Goal: Task Accomplishment & Management: Use online tool/utility

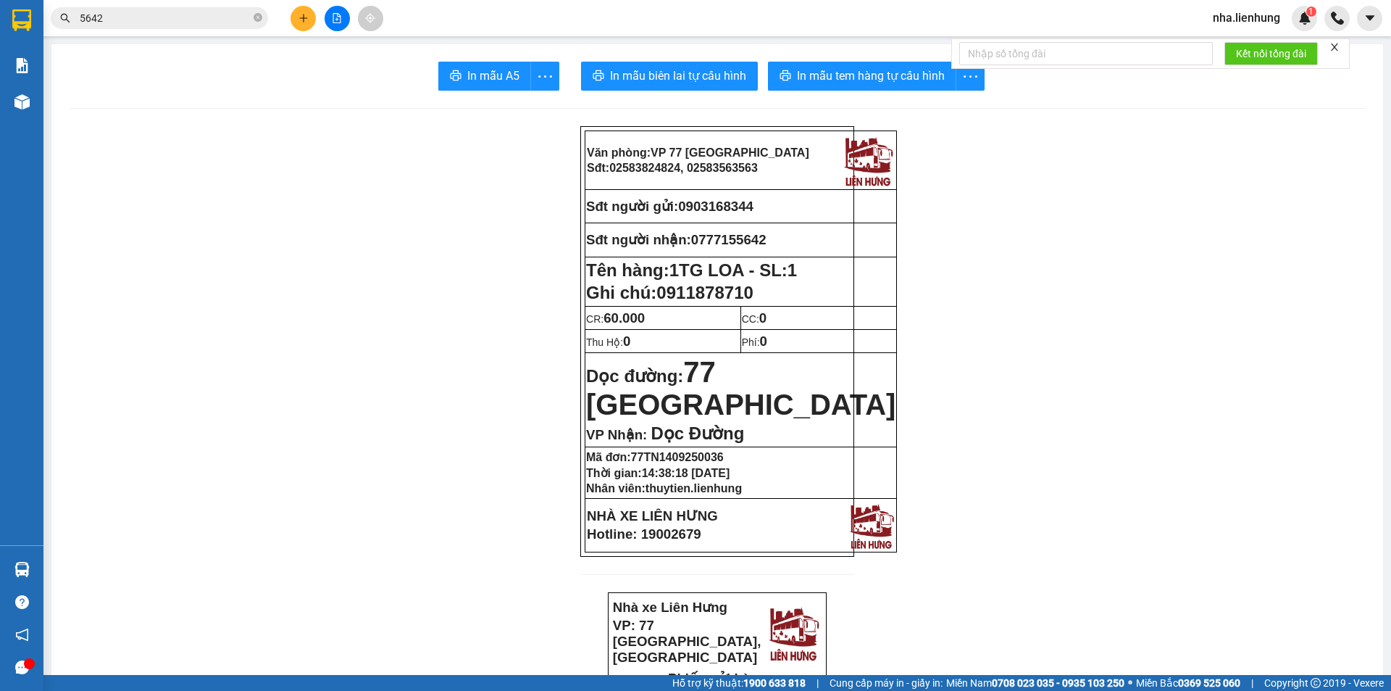
scroll to position [72, 0]
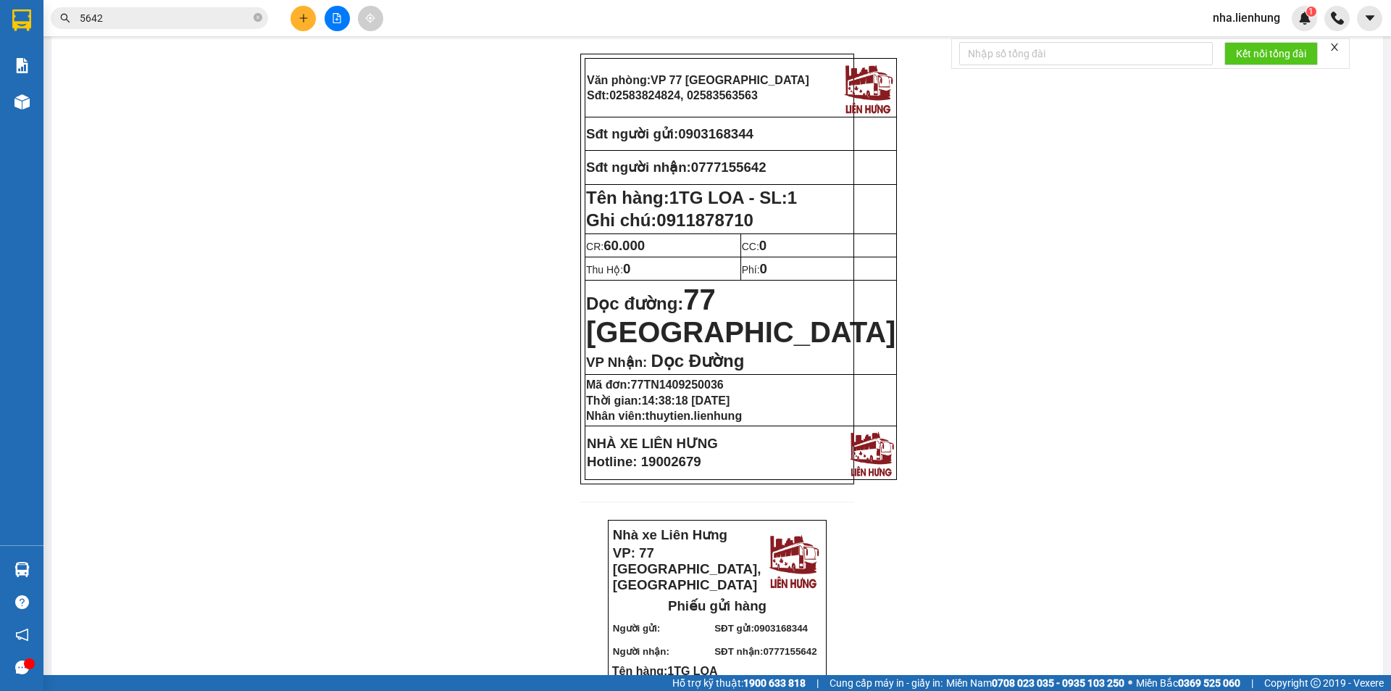
click at [1236, 16] on span "nha.lienhung" at bounding box center [1246, 18] width 91 height 18
click at [1240, 38] on span "Đăng xuất" at bounding box center [1253, 45] width 61 height 16
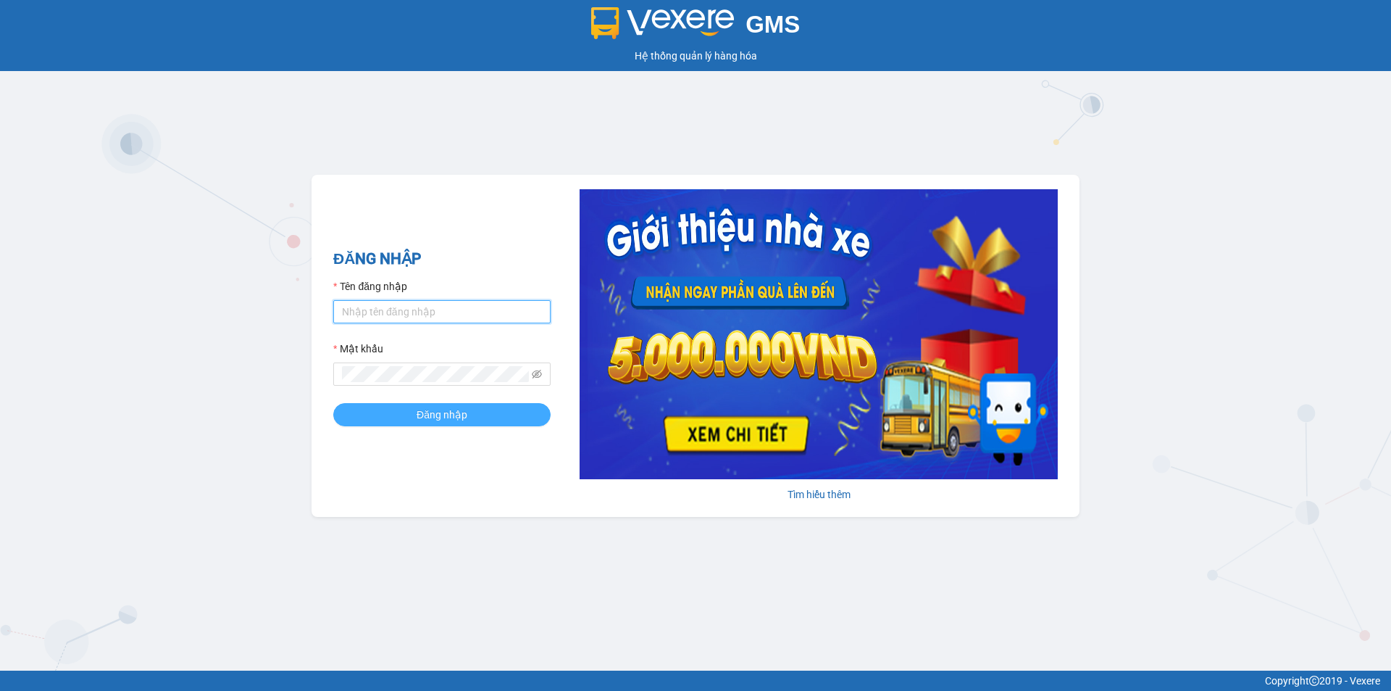
type input "trangnt.lienhung"
click at [426, 413] on span "Đăng nhập" at bounding box center [442, 414] width 51 height 16
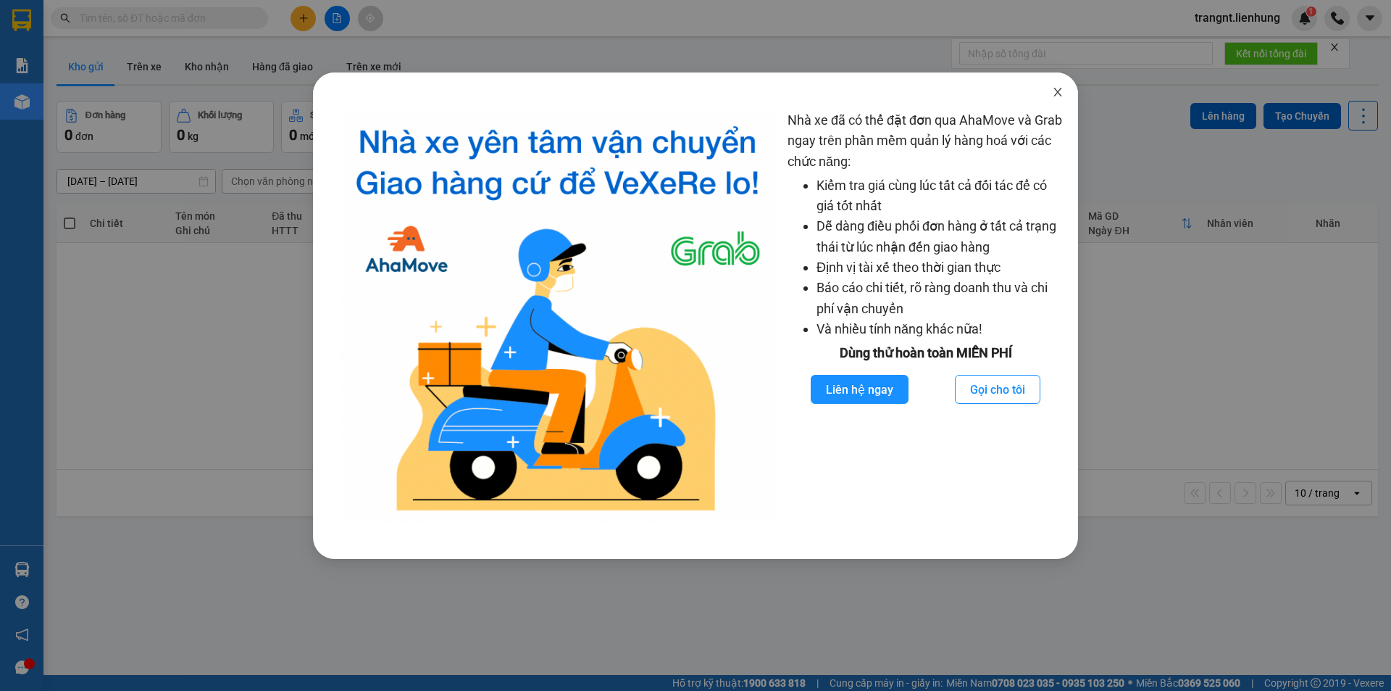
click at [1064, 78] on span "Close" at bounding box center [1058, 92] width 41 height 41
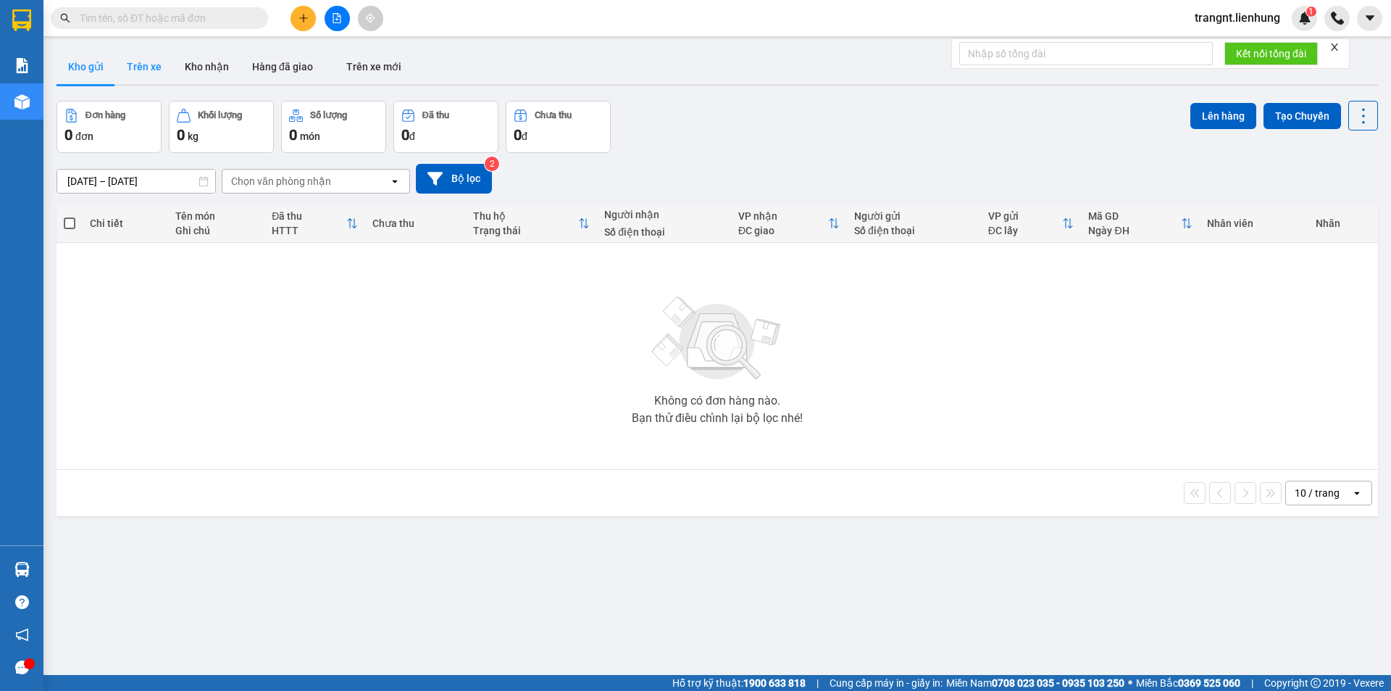
click at [133, 63] on button "Trên xe" at bounding box center [144, 66] width 58 height 35
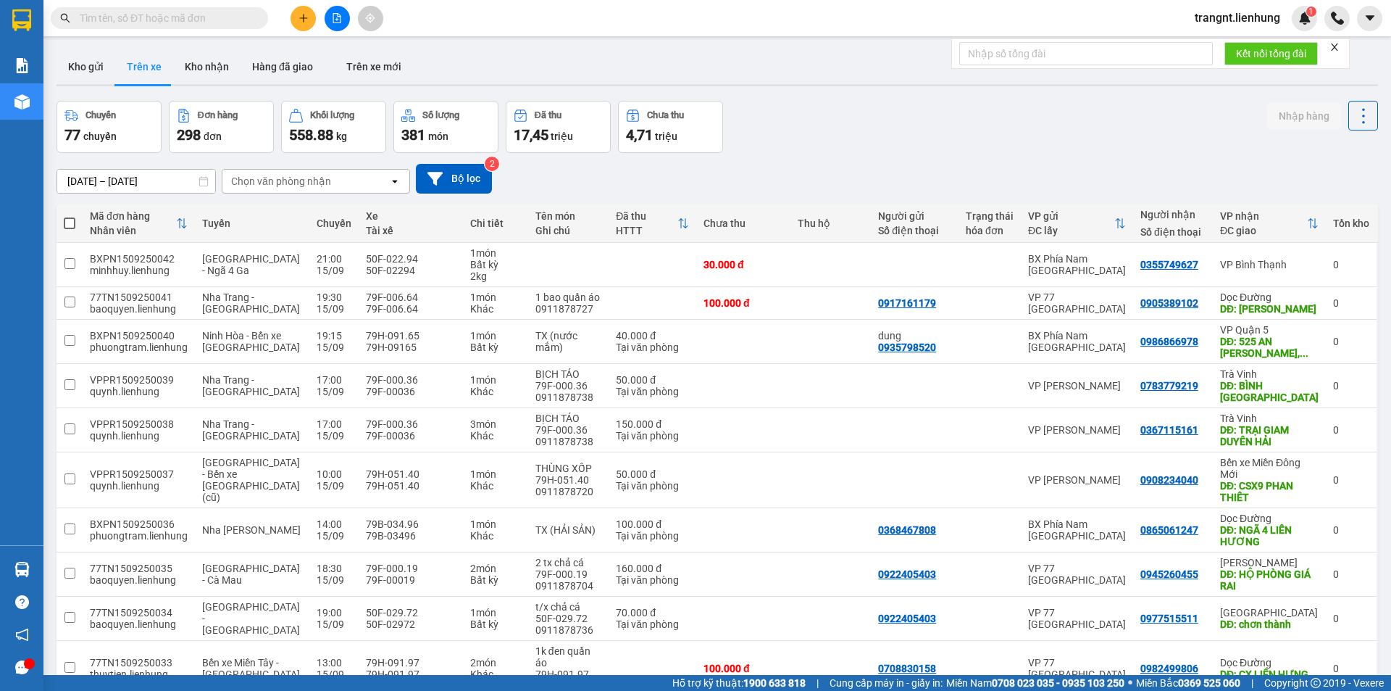
click at [172, 15] on input "text" at bounding box center [165, 18] width 171 height 16
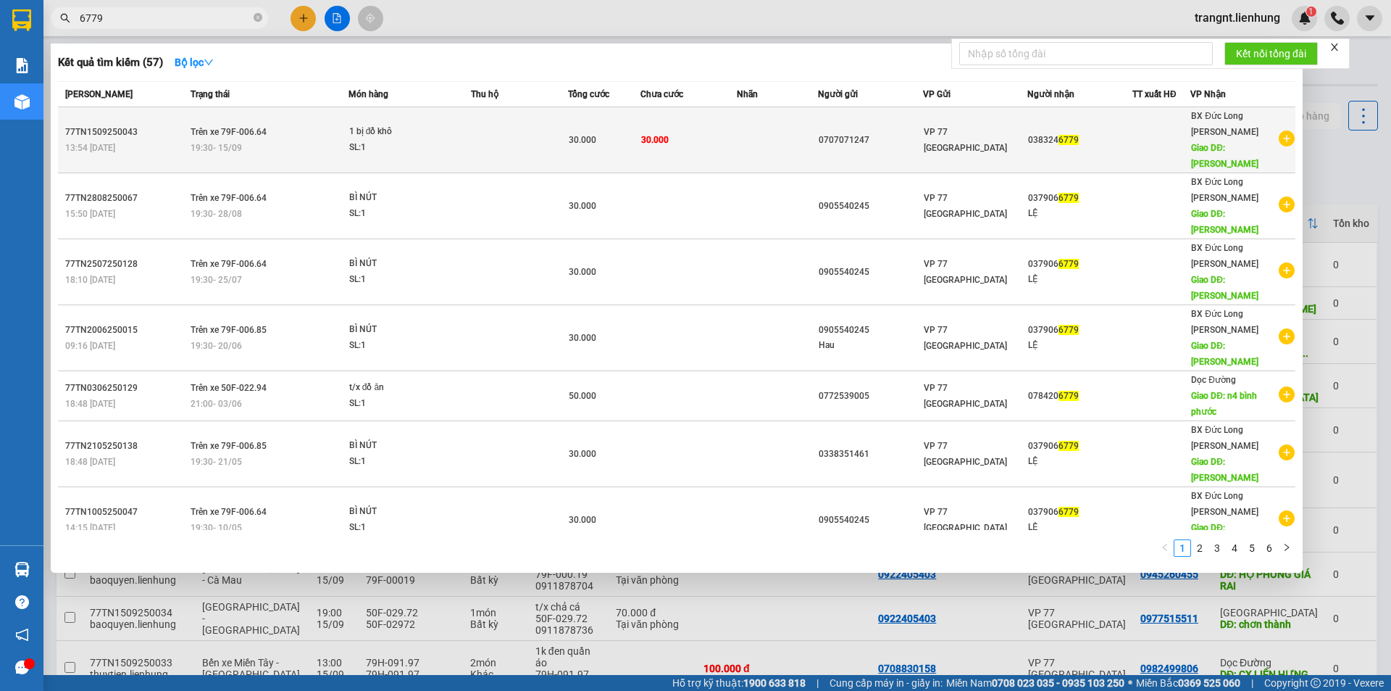
type input "6779"
click at [558, 125] on td at bounding box center [519, 140] width 97 height 66
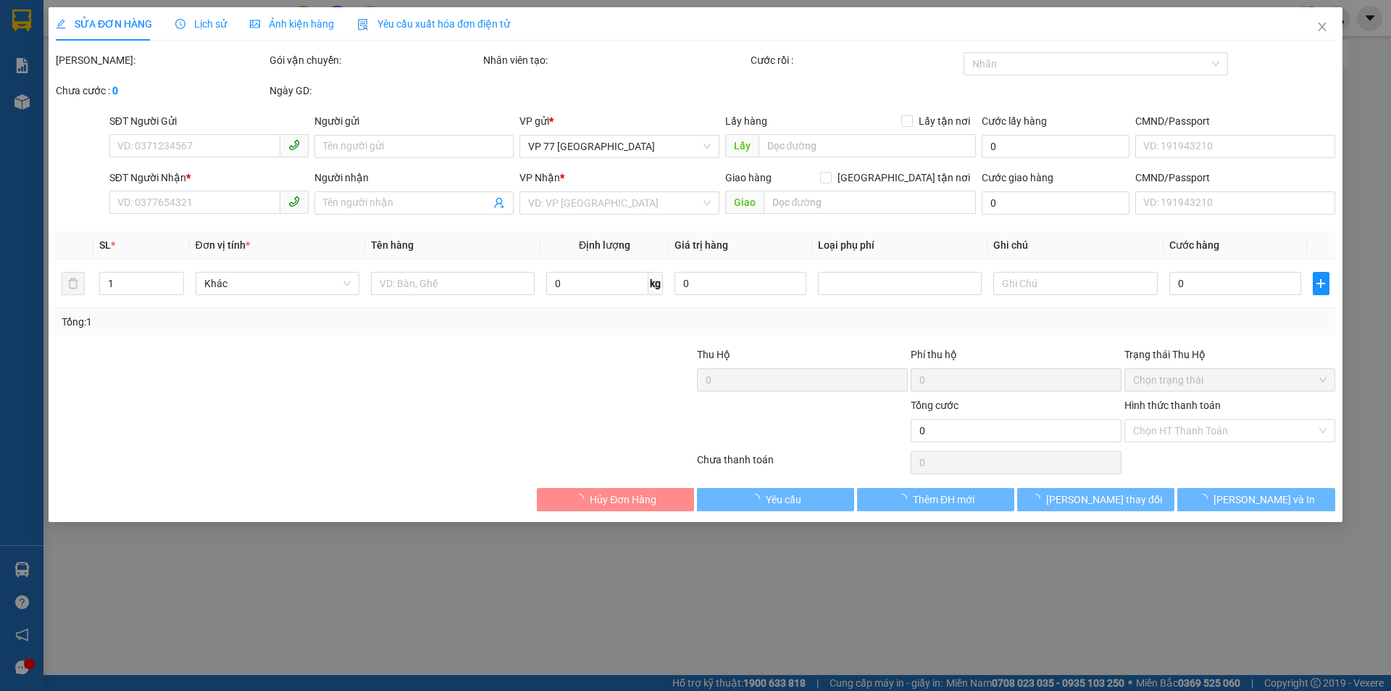
type input "0707071247"
type input "0383246779"
type input "gia lai"
type input "30.000"
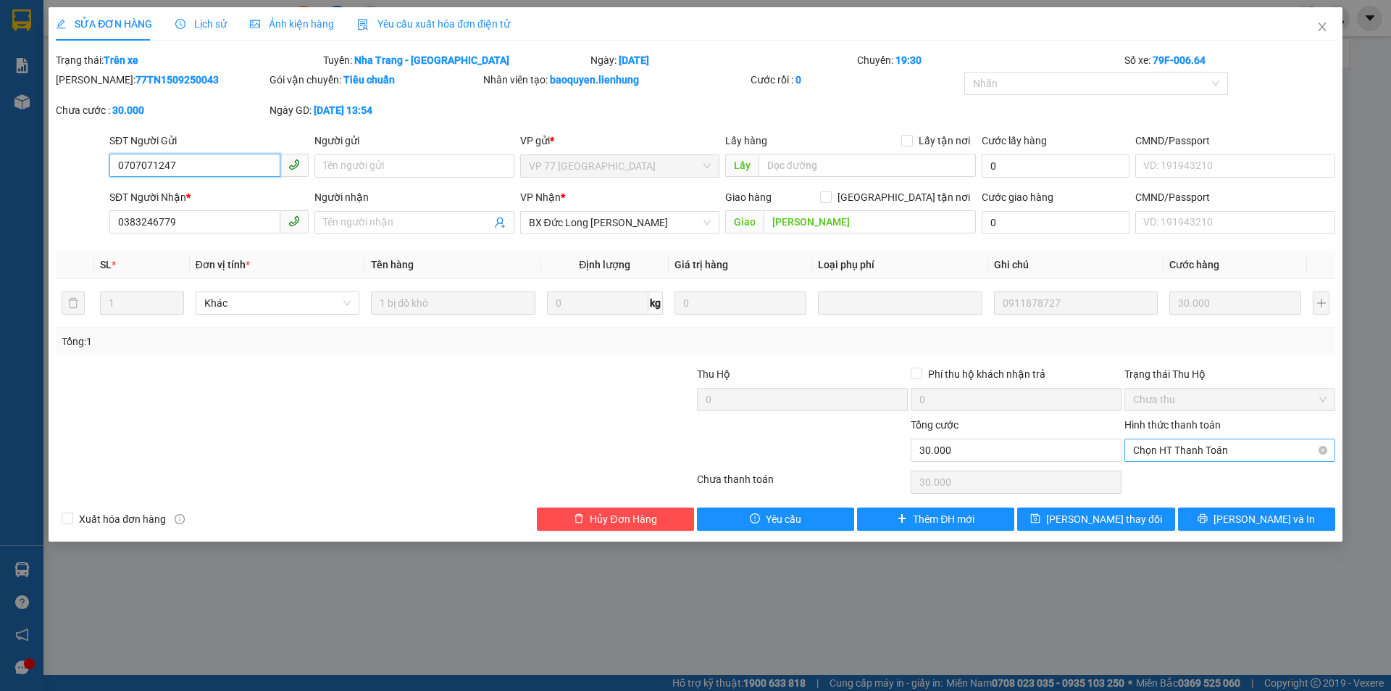
click at [1172, 455] on span "Chọn HT Thanh Toán" at bounding box center [1229, 450] width 193 height 22
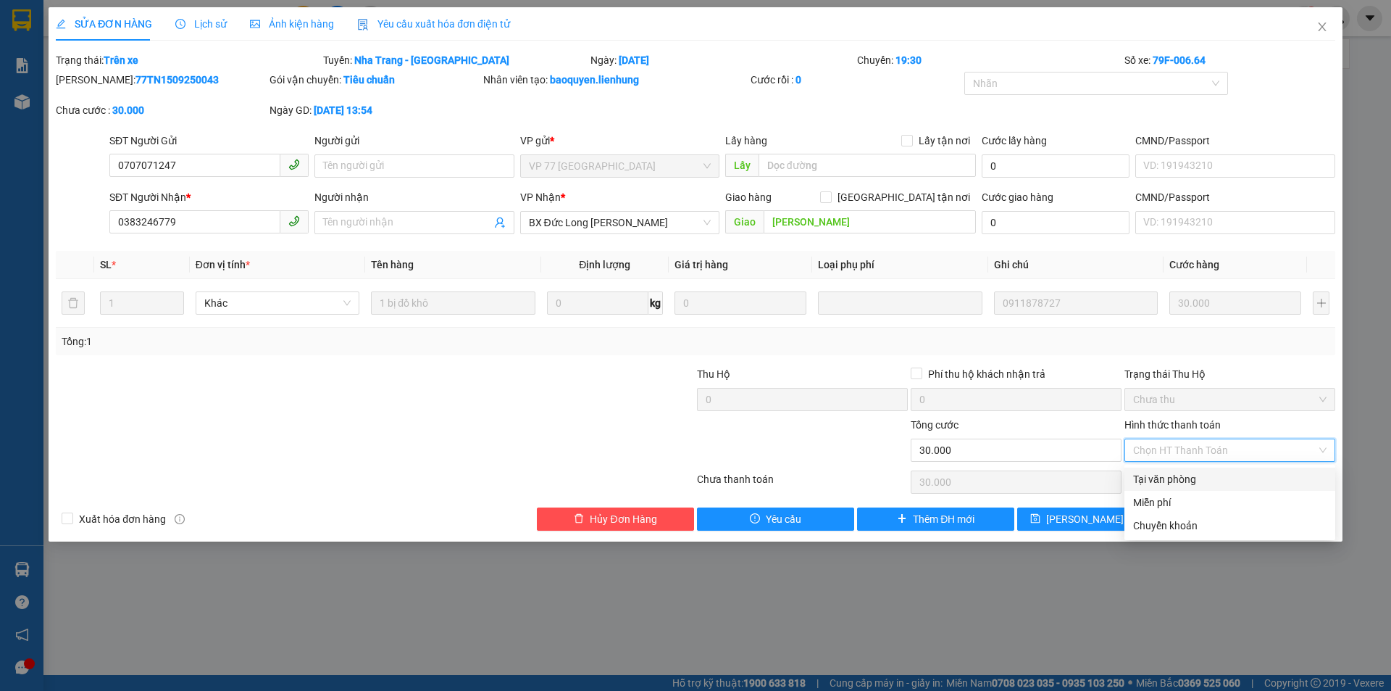
click at [1158, 483] on div "Tại văn phòng" at bounding box center [1229, 479] width 193 height 16
type input "0"
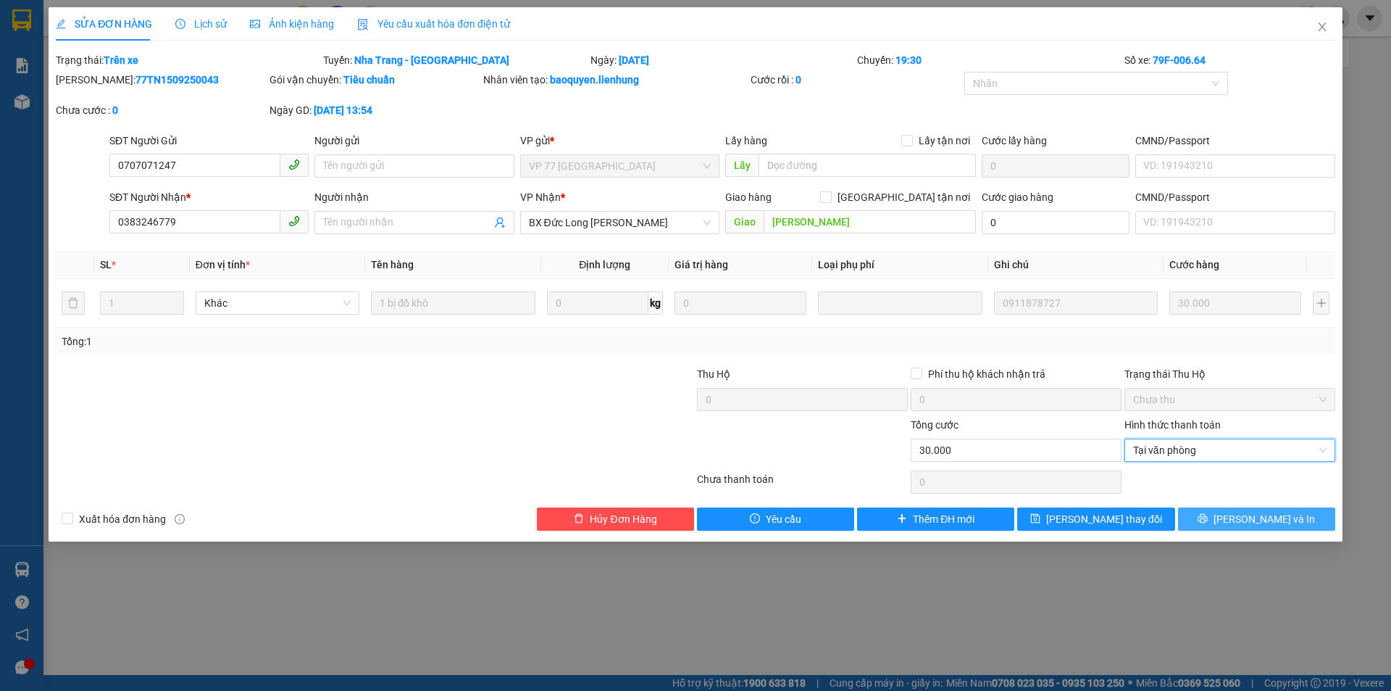
click at [1254, 529] on button "Lưu và In" at bounding box center [1256, 518] width 157 height 23
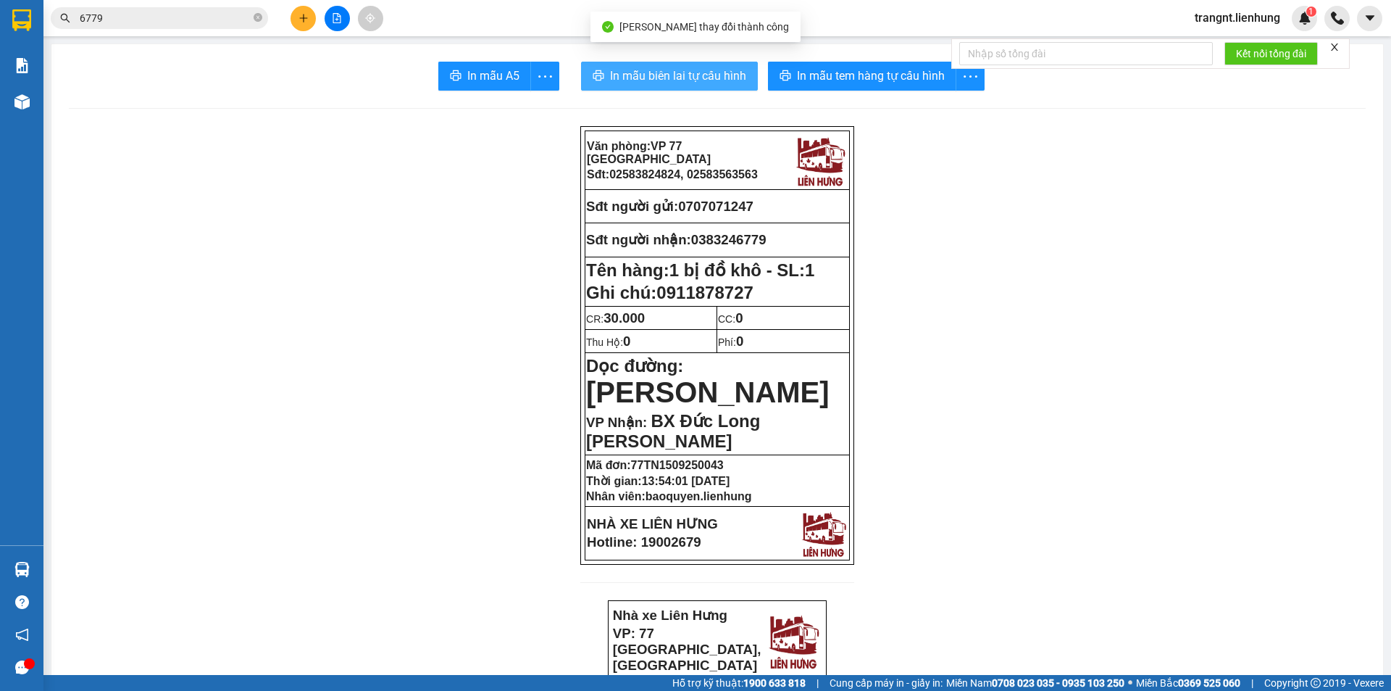
click at [644, 81] on span "In mẫu biên lai tự cấu hình" at bounding box center [678, 76] width 136 height 18
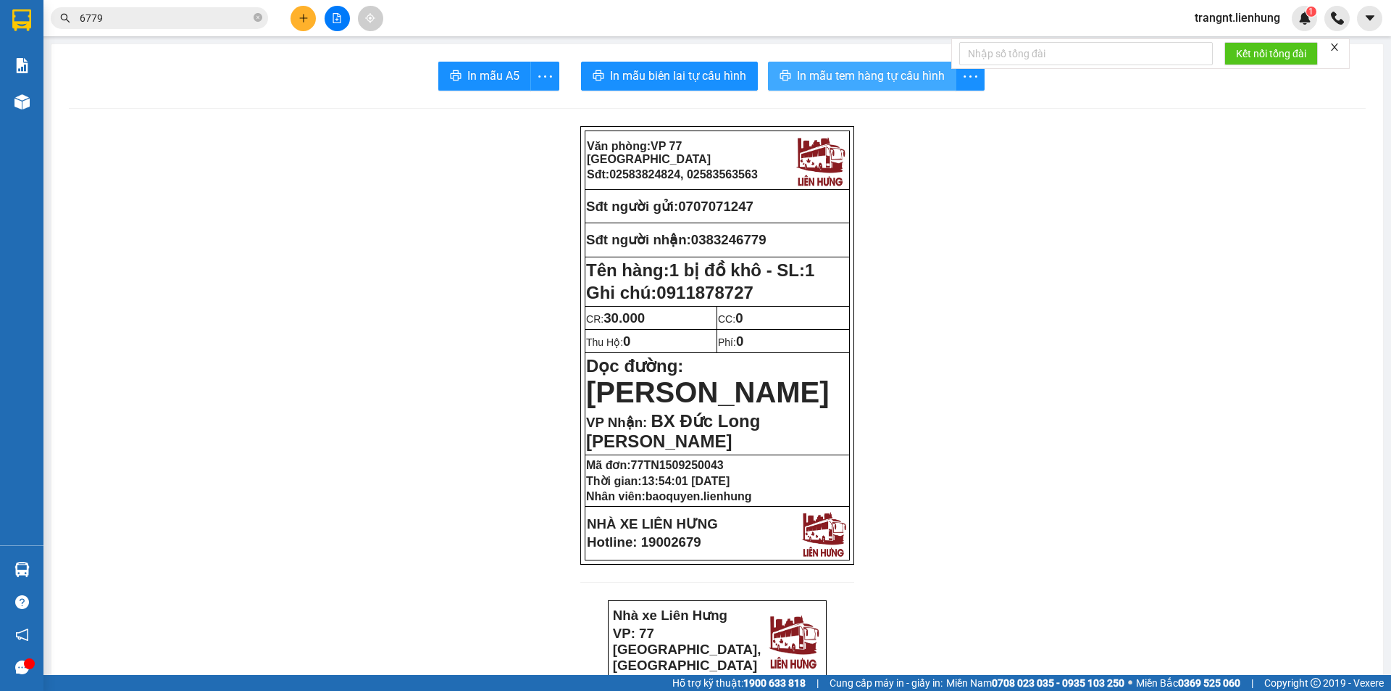
click at [872, 86] on button "In mẫu tem hàng tự cấu hình" at bounding box center [862, 76] width 188 height 29
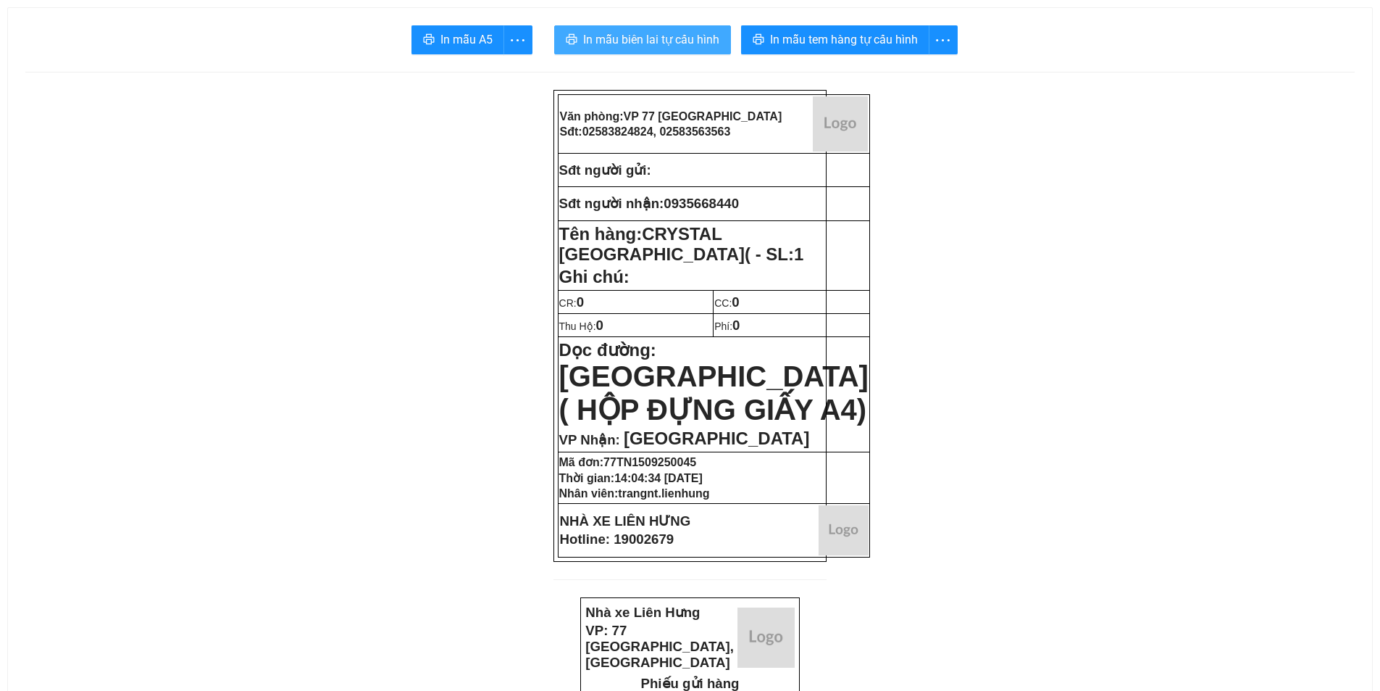
click at [646, 38] on span "In mẫu biên lai tự cấu hình" at bounding box center [651, 39] width 136 height 18
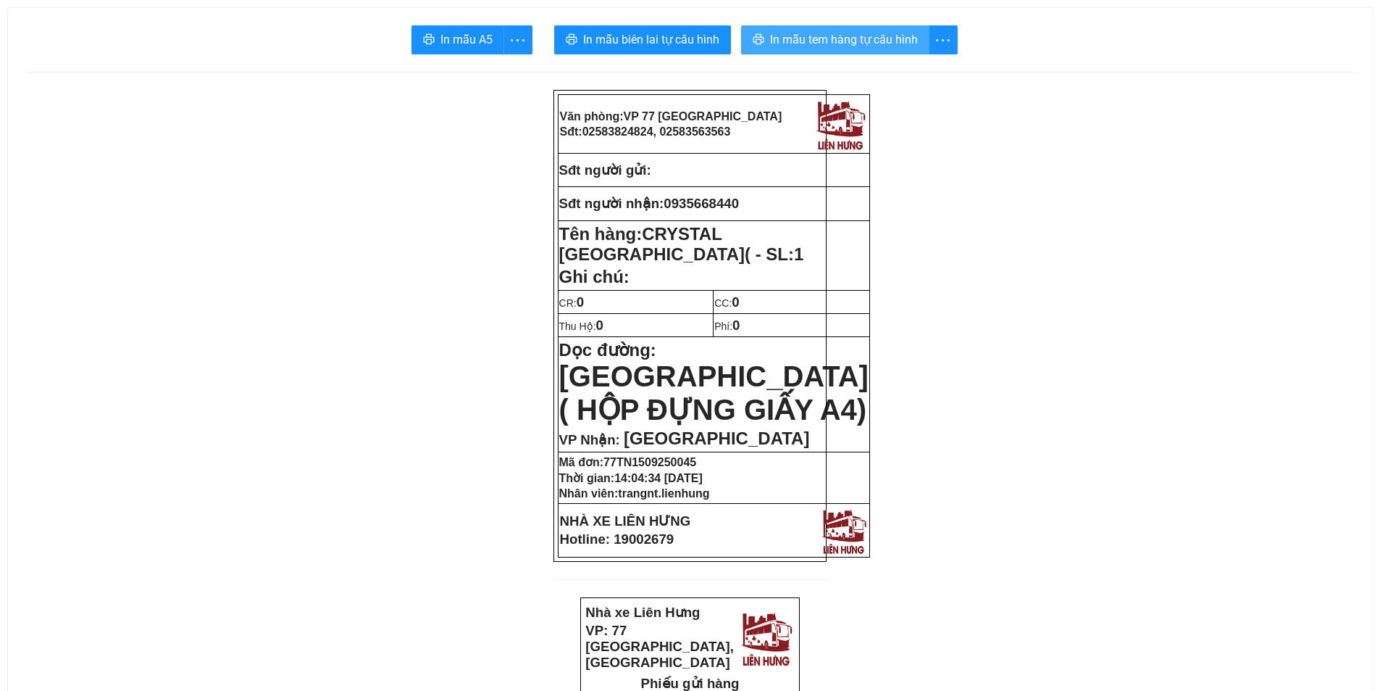
click at [793, 38] on span "In mẫu tem hàng tự cấu hình" at bounding box center [844, 39] width 148 height 18
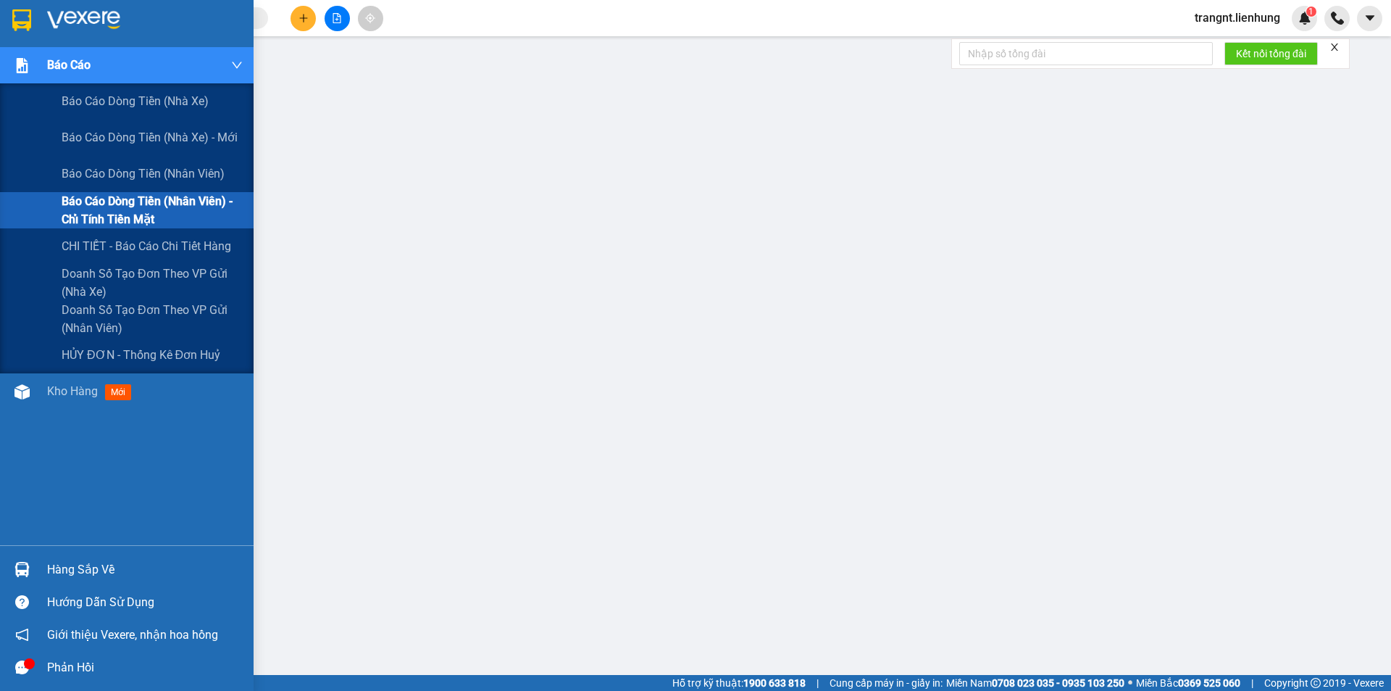
click at [8, 64] on div "Báo cáo" at bounding box center [127, 65] width 254 height 36
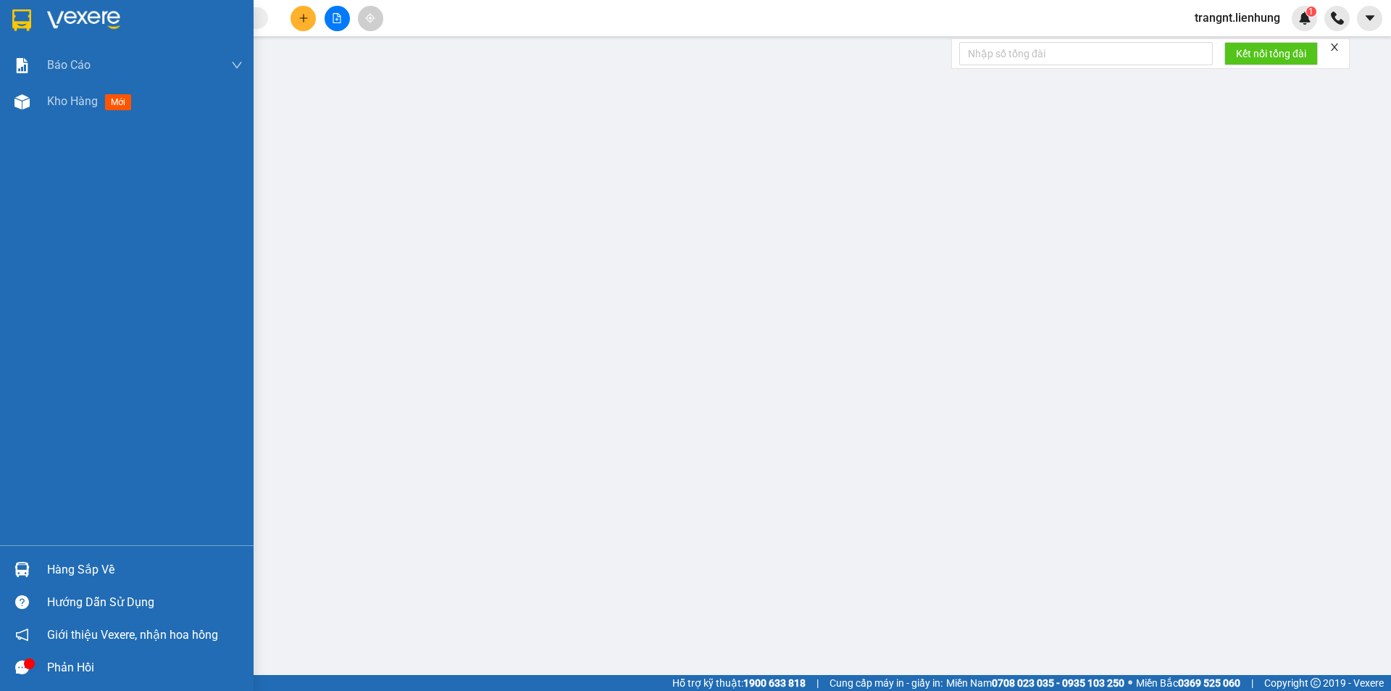
click at [30, 25] on img at bounding box center [21, 20] width 19 height 22
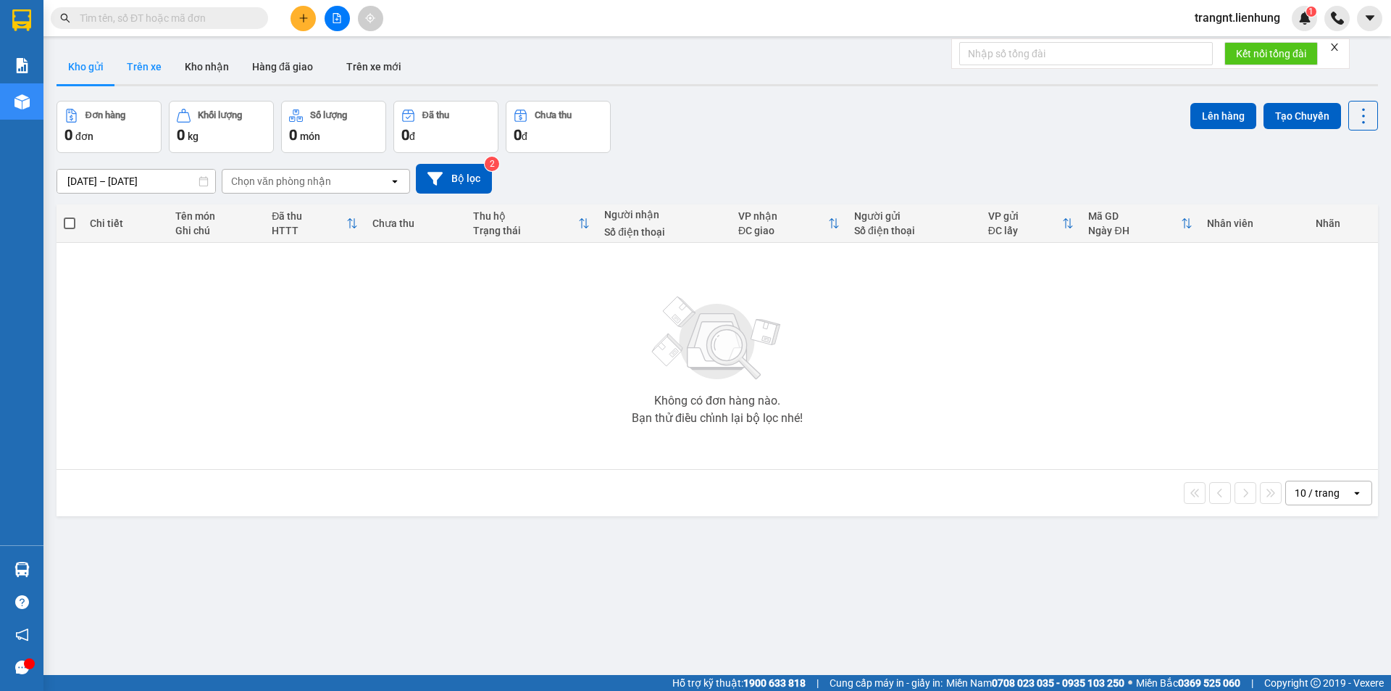
click at [126, 64] on button "Trên xe" at bounding box center [144, 66] width 58 height 35
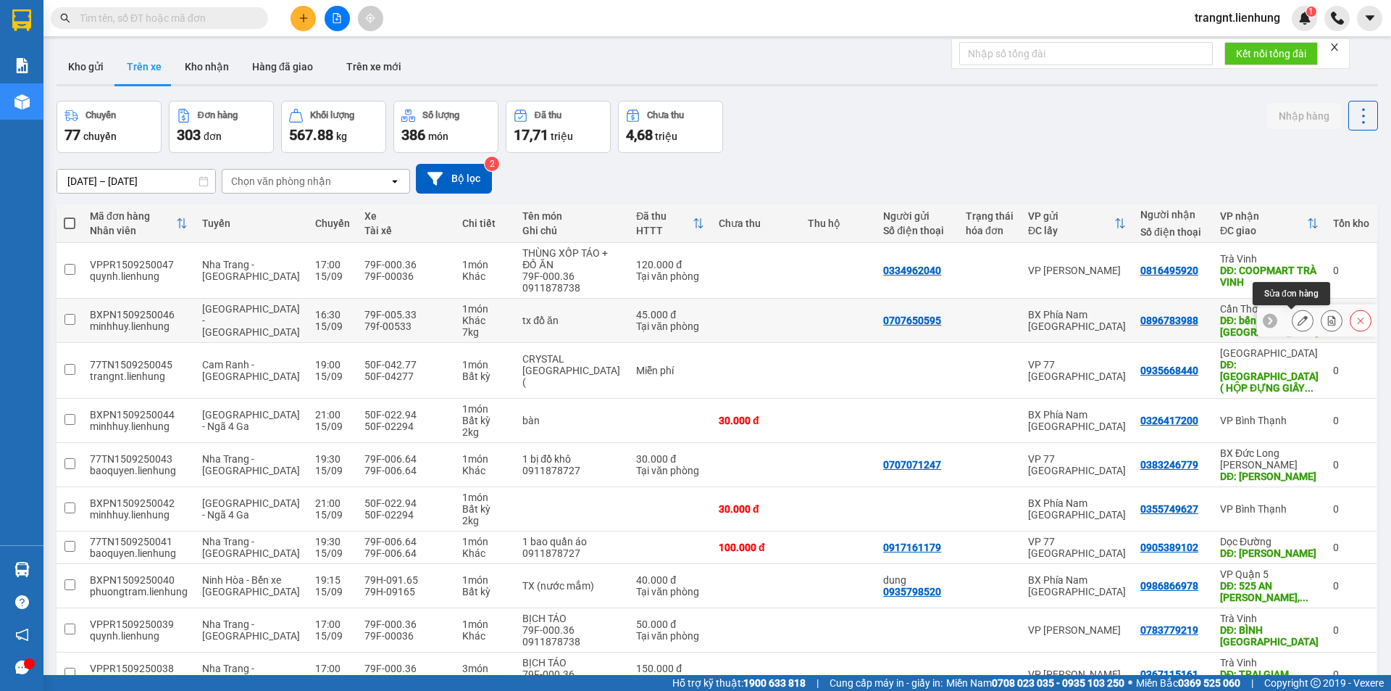
click at [1298, 321] on icon at bounding box center [1303, 320] width 10 height 10
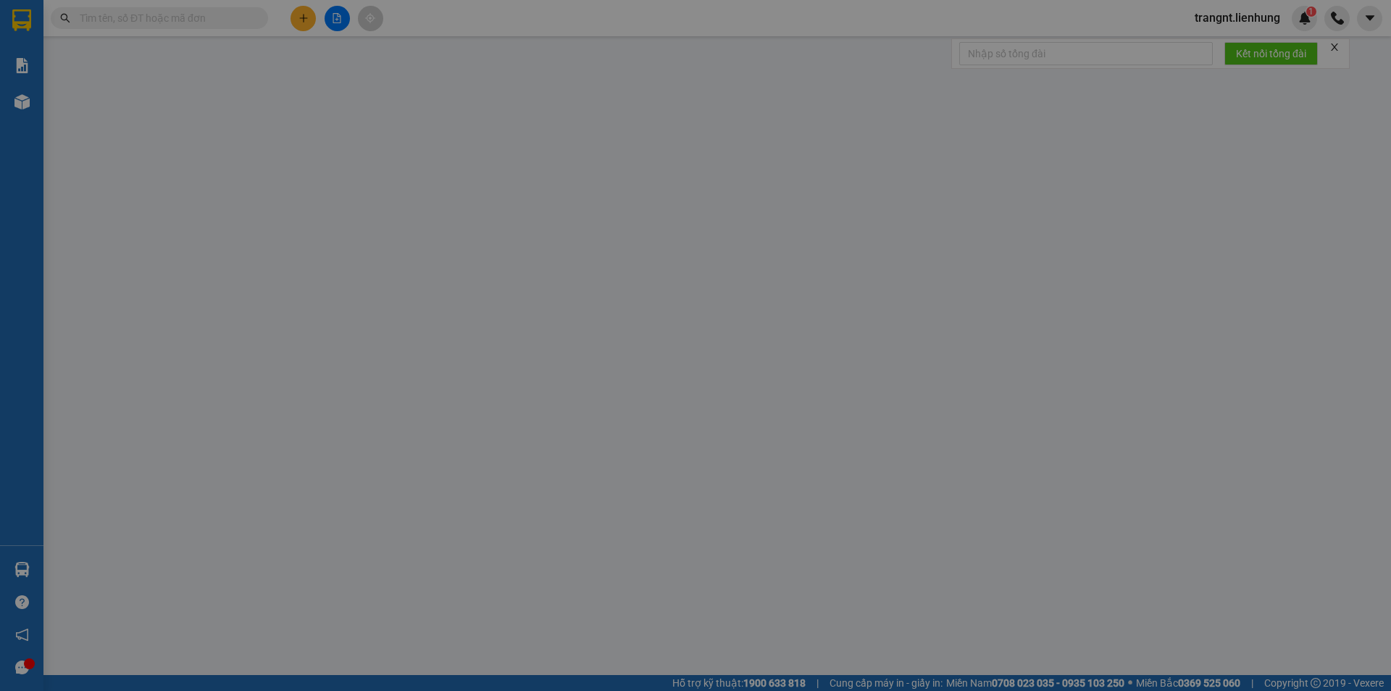
type input "0707650595"
type input "0896783988"
type input "bến xe cần thơ"
type input "45.000"
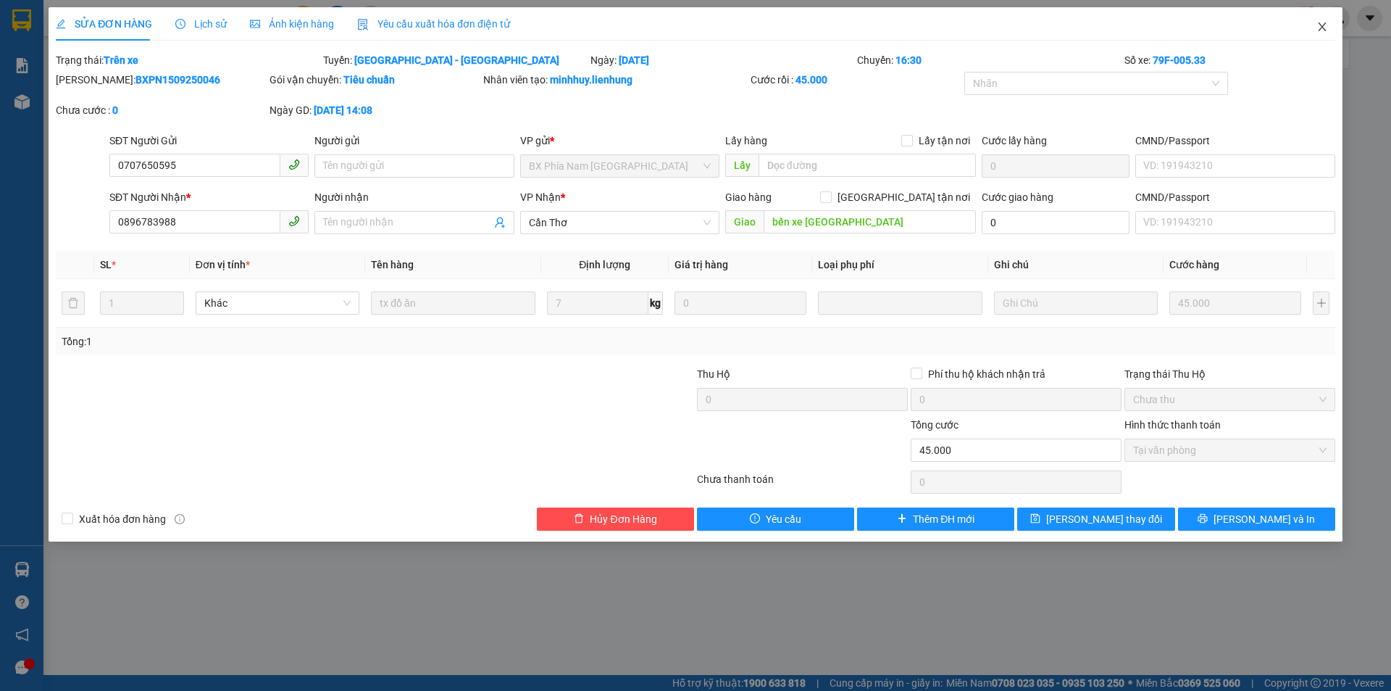
click at [1317, 28] on icon "close" at bounding box center [1323, 27] width 12 height 12
